Goal: Navigation & Orientation: Find specific page/section

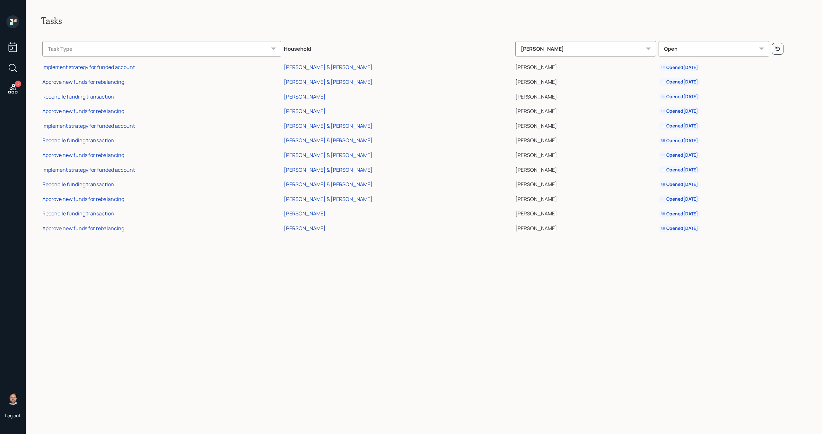
click at [323, 229] on div "[PERSON_NAME]" at bounding box center [305, 228] width 42 height 7
